Goal: Task Accomplishment & Management: Manage account settings

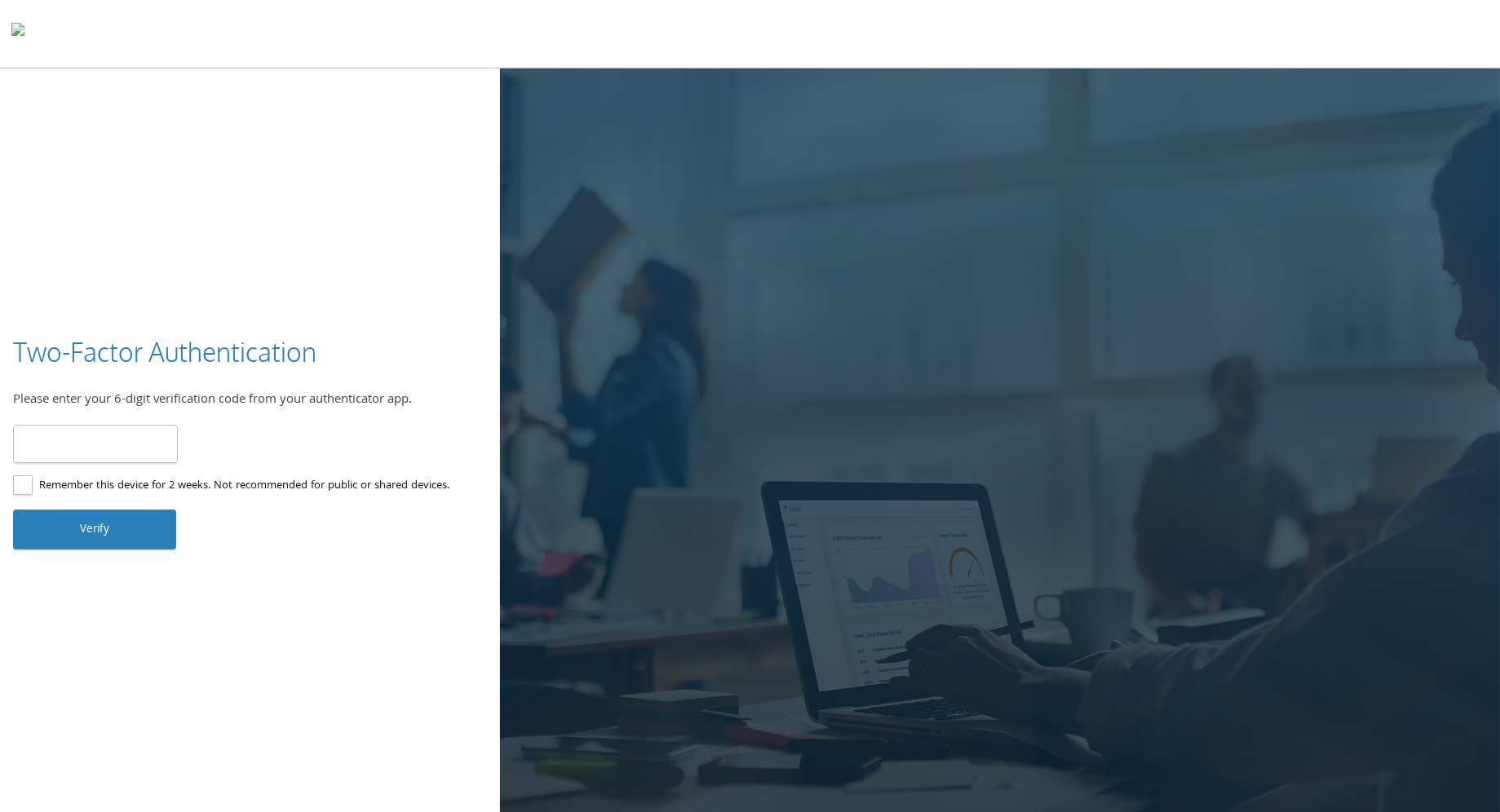
click at [68, 425] on input "number" at bounding box center [95, 443] width 165 height 38
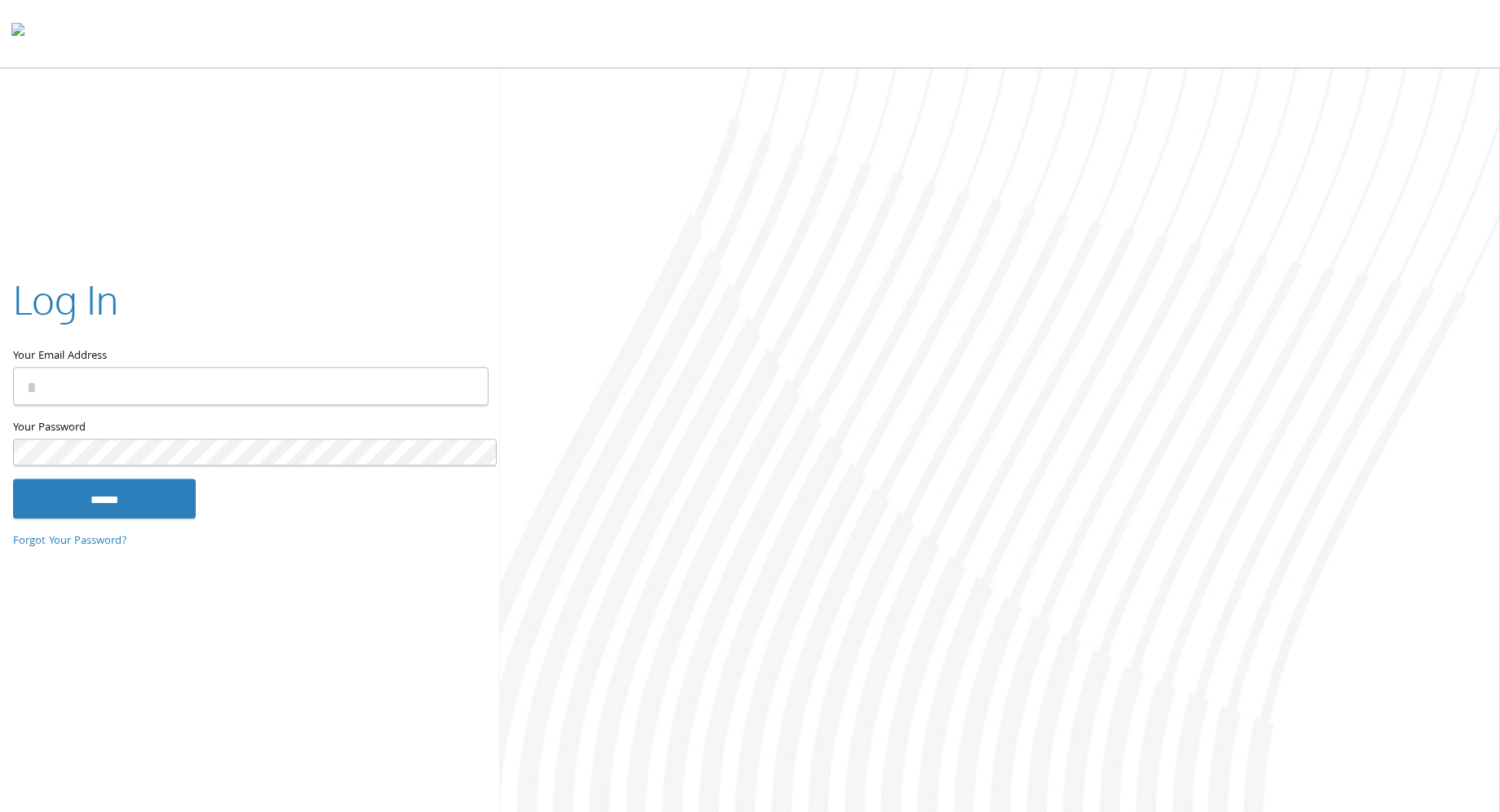
type input "**********"
click at [139, 479] on input "******" at bounding box center [104, 499] width 183 height 39
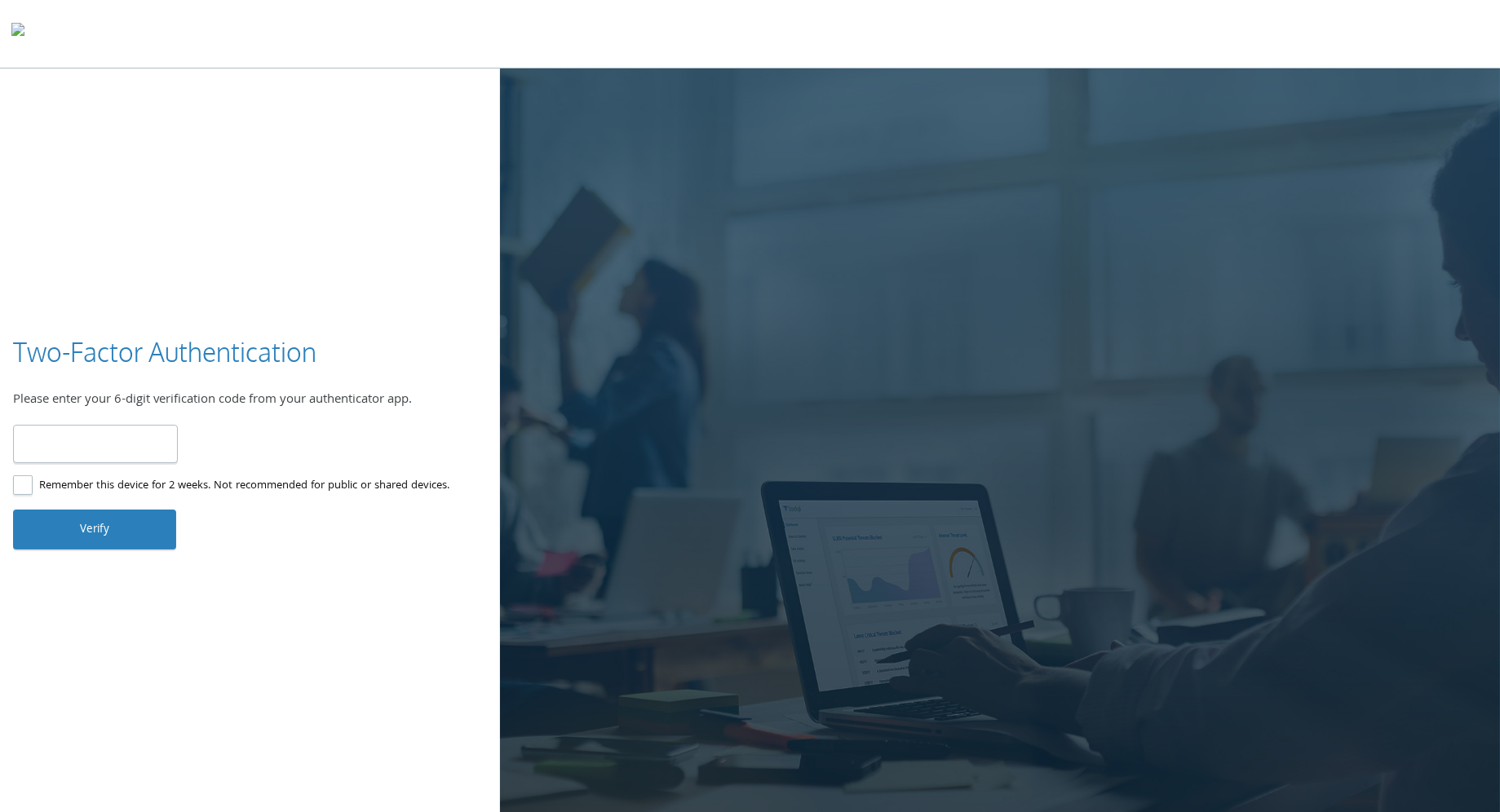
type input "******"
